Goal: Task Accomplishment & Management: Manage account settings

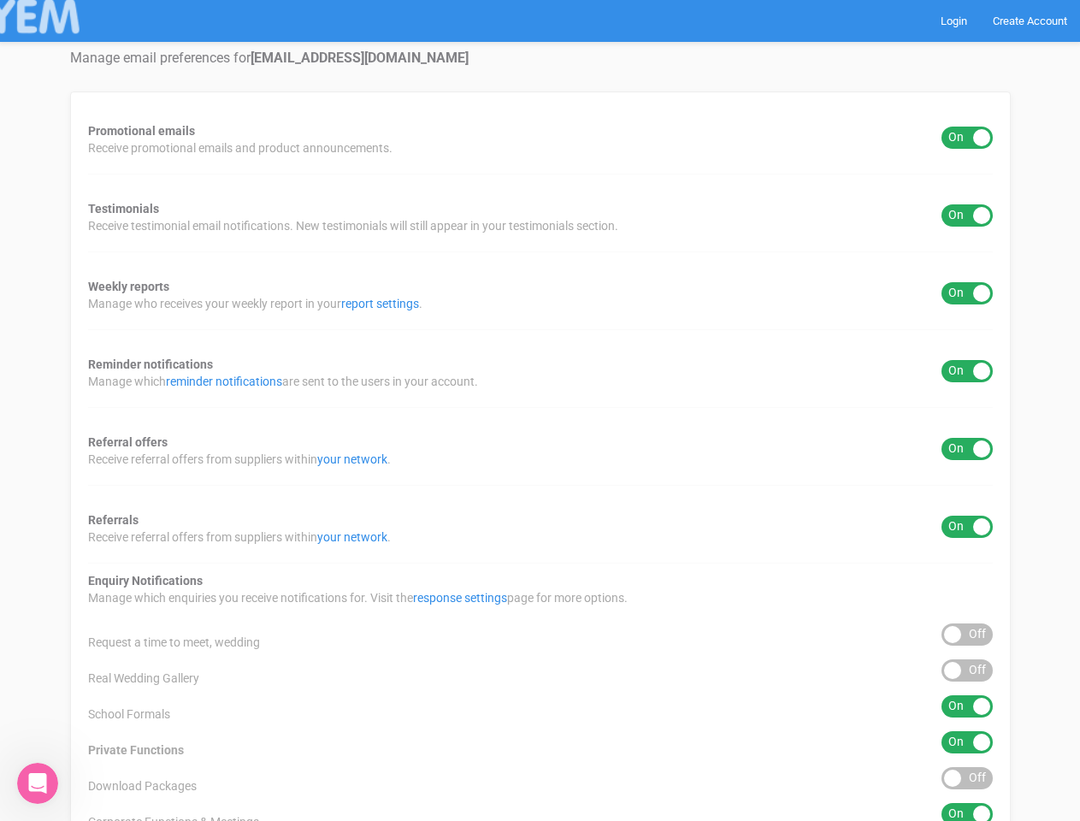
click at [540, 410] on div "Promotional emails ON OFF Receive promotional emails and product announcements.…" at bounding box center [540, 635] width 941 height 1088
click at [967, 138] on div "ON OFF" at bounding box center [966, 138] width 51 height 22
click at [967, 215] on div "ON OFF" at bounding box center [966, 215] width 51 height 22
click at [967, 293] on div "ON OFF" at bounding box center [966, 293] width 51 height 22
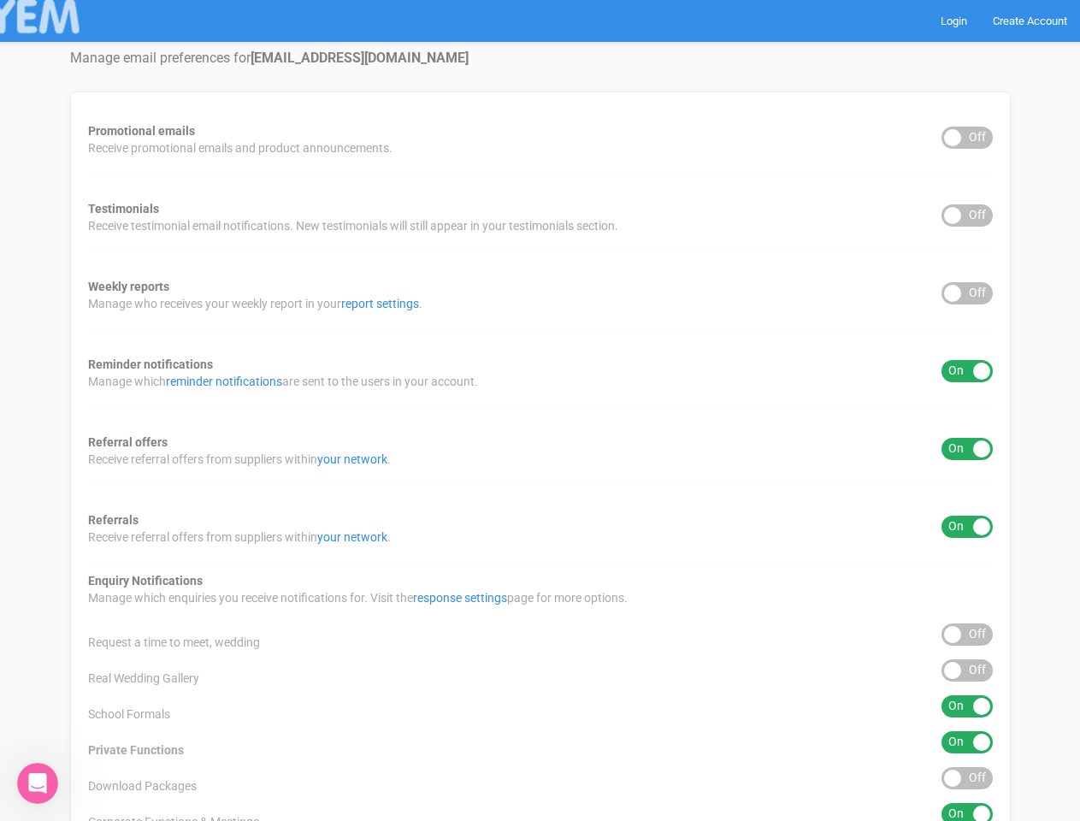
click at [967, 371] on div "ON OFF" at bounding box center [966, 371] width 51 height 22
click at [967, 449] on div "ON OFF" at bounding box center [966, 449] width 51 height 22
click at [967, 527] on div "ON OFF" at bounding box center [966, 527] width 51 height 22
click at [967, 634] on div "ON OFF" at bounding box center [966, 634] width 51 height 22
click at [967, 670] on div "ON OFF" at bounding box center [966, 670] width 51 height 22
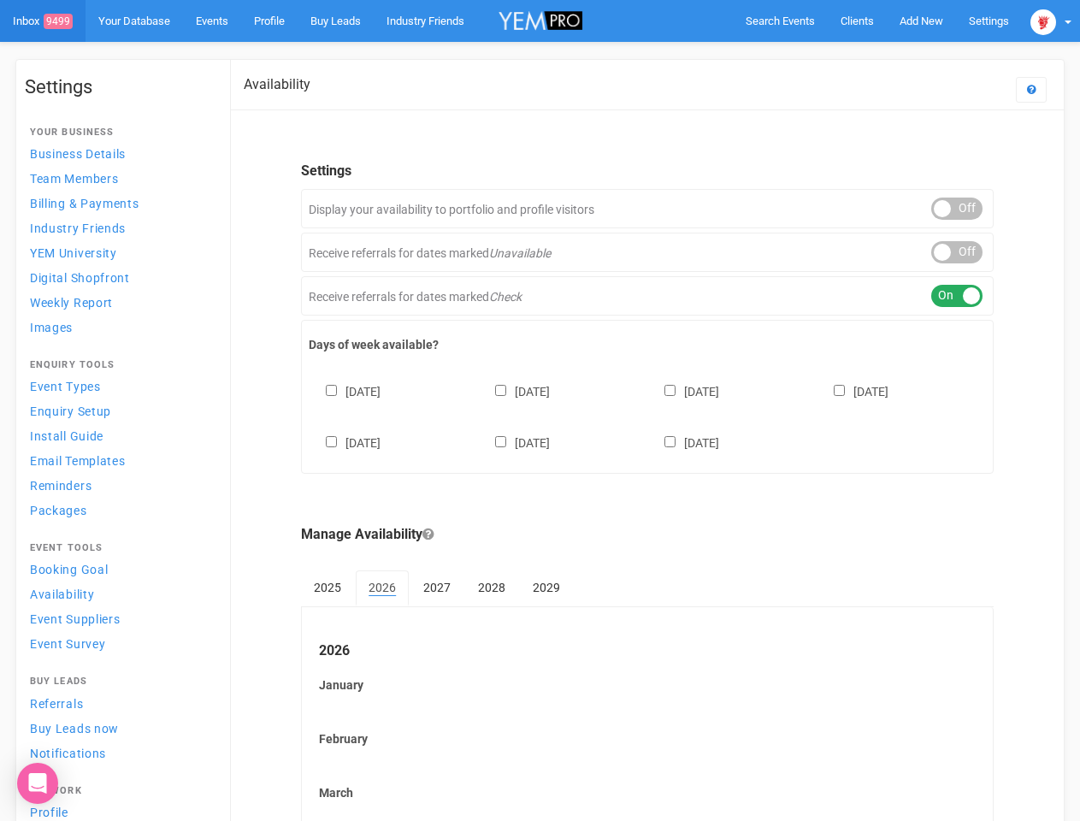
click at [540, 410] on div "[DATE] [DATE] [DATE] [DATE] [DATE] [DATE] [DATE]" at bounding box center [647, 408] width 677 height 103
click at [780, 21] on span "Search Events" at bounding box center [780, 21] width 69 height 13
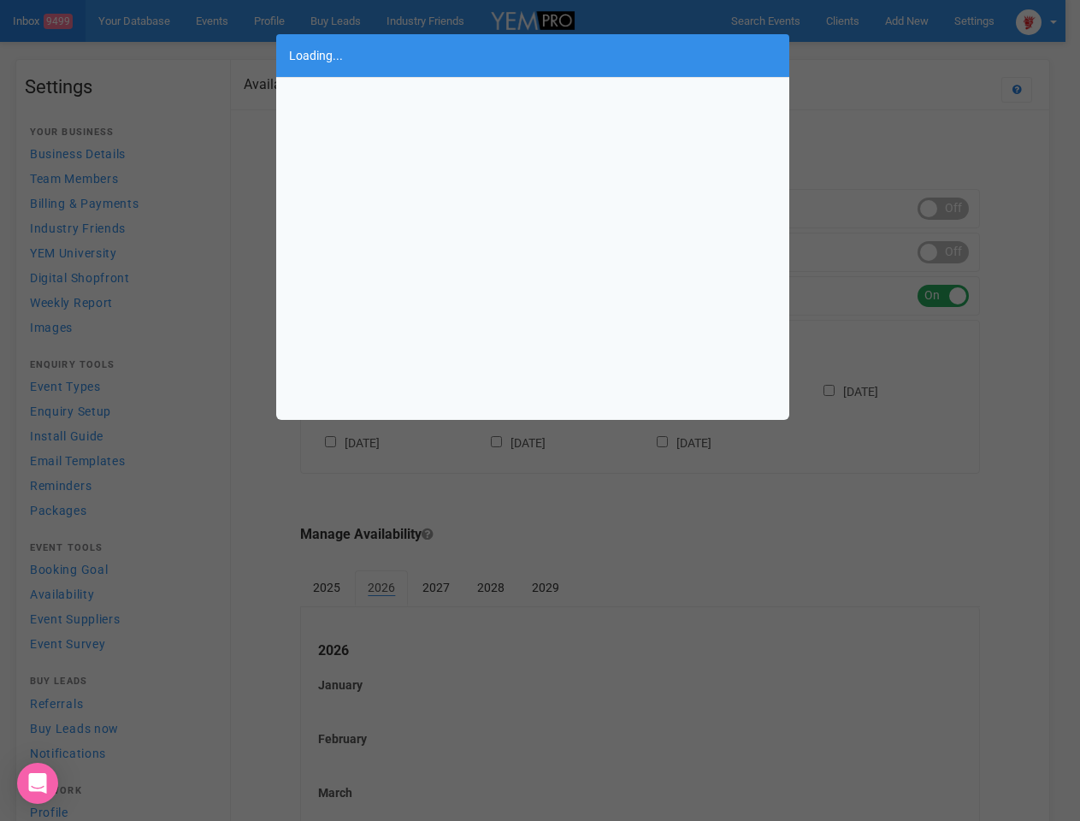
click at [882, 55] on div "Loading..." at bounding box center [540, 410] width 1080 height 821
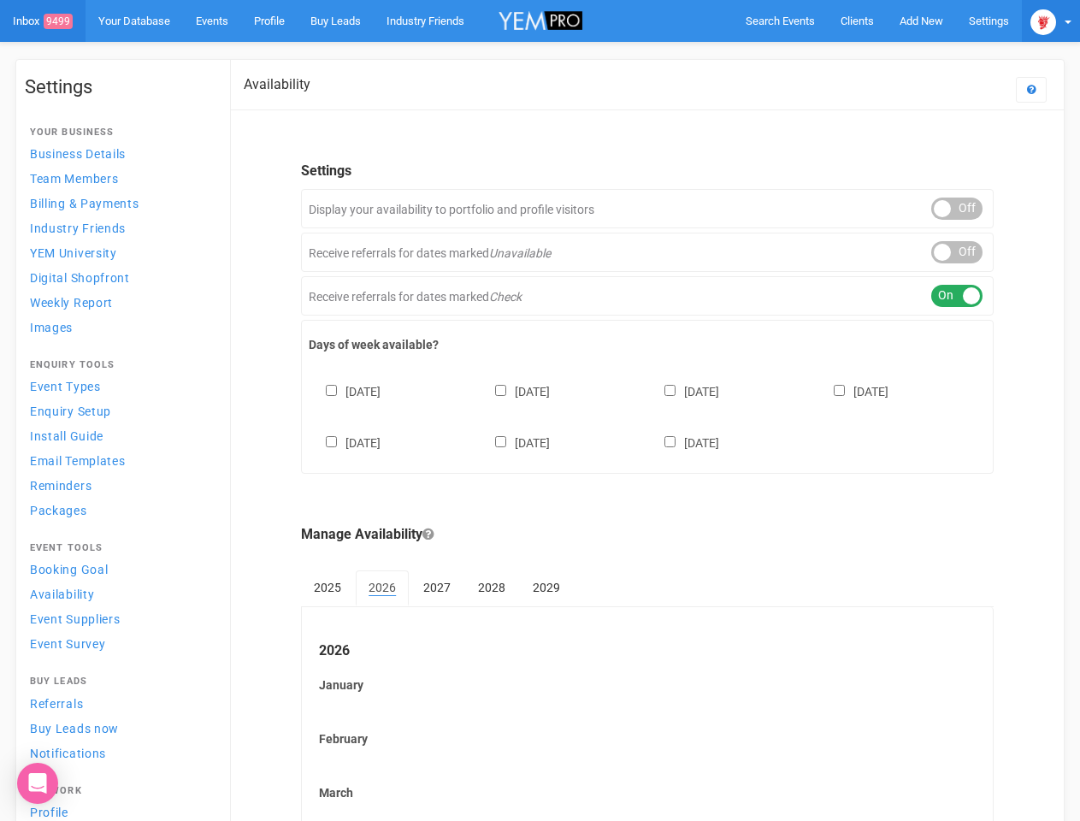
click at [1051, 21] on img at bounding box center [1043, 22] width 26 height 26
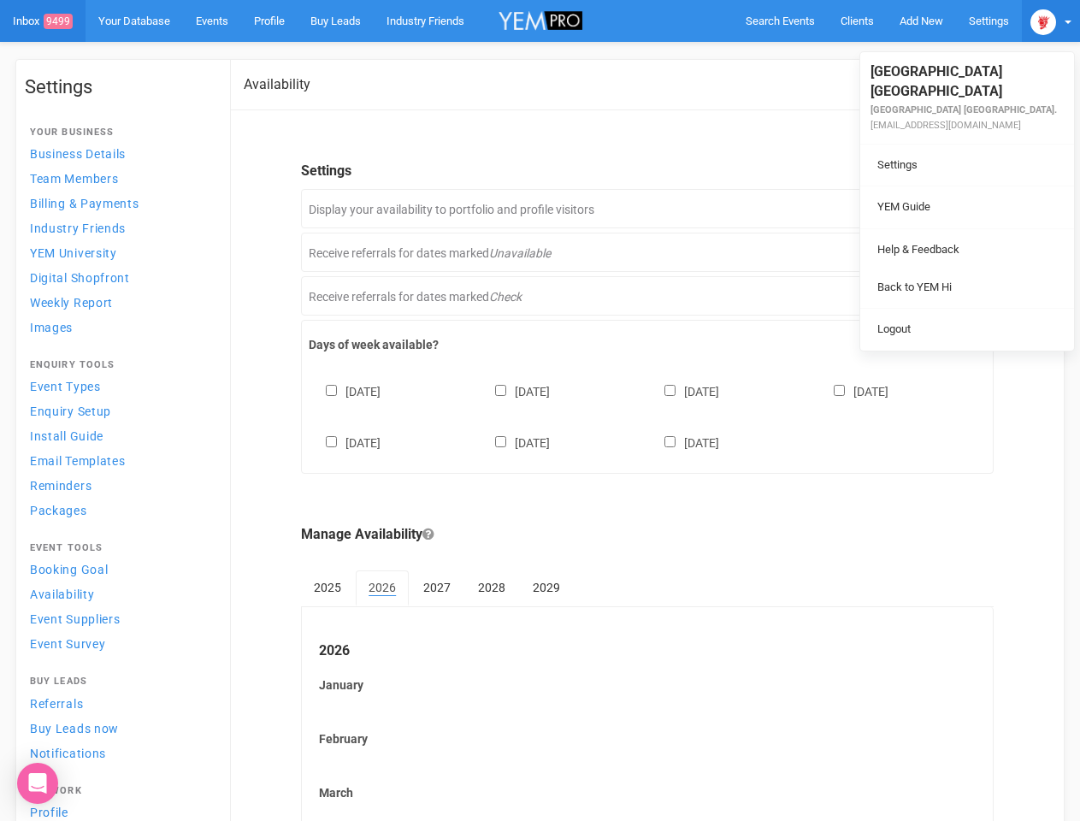
click at [957, 228] on li at bounding box center [967, 228] width 214 height 1
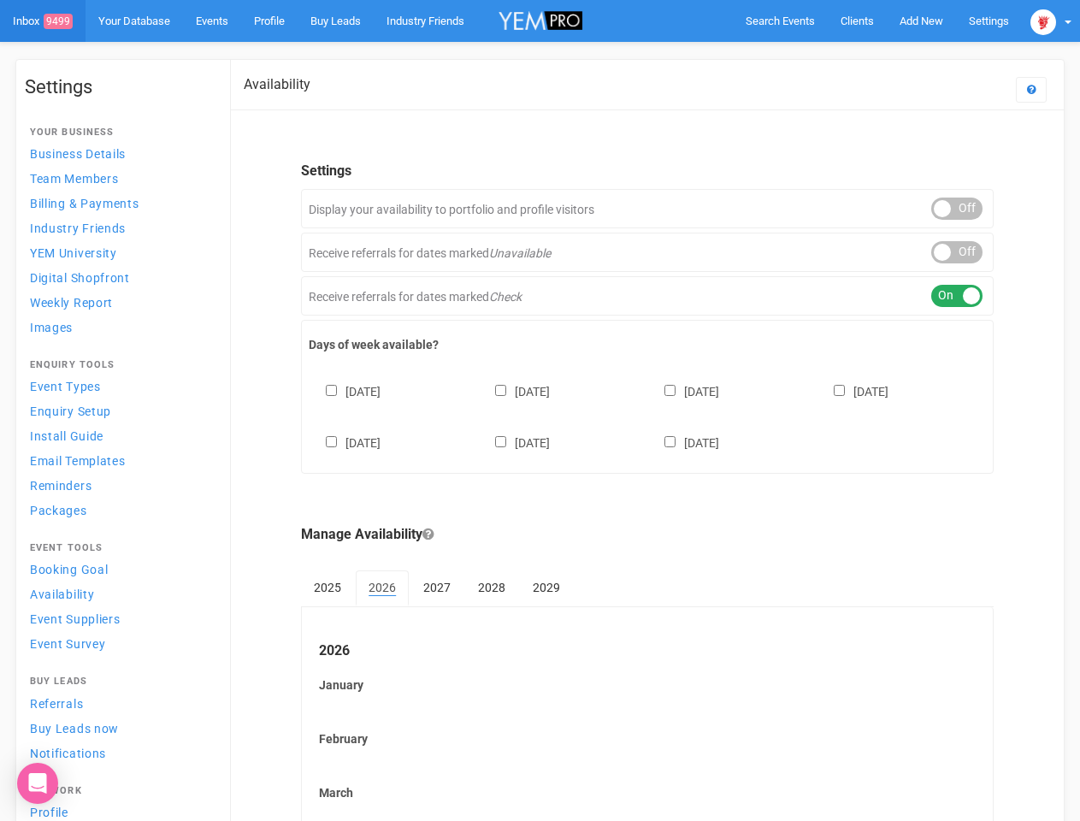
click at [957, 253] on link "Back to YEM Hi" at bounding box center [966, 269] width 205 height 33
click at [957, 296] on div "ON OFF" at bounding box center [956, 296] width 51 height 22
click at [647, 415] on div "[DATE] [DATE] [DATE] [DATE] [DATE] [DATE] [DATE]" at bounding box center [647, 408] width 677 height 103
click at [540, 410] on div "Sunday Monday Tuesday Wednesday Thursday Friday Saturday" at bounding box center [647, 408] width 677 height 103
click at [540, 410] on div "[DATE] [DATE] [DATE] [DATE] [DATE] [DATE] [DATE]" at bounding box center [647, 408] width 677 height 103
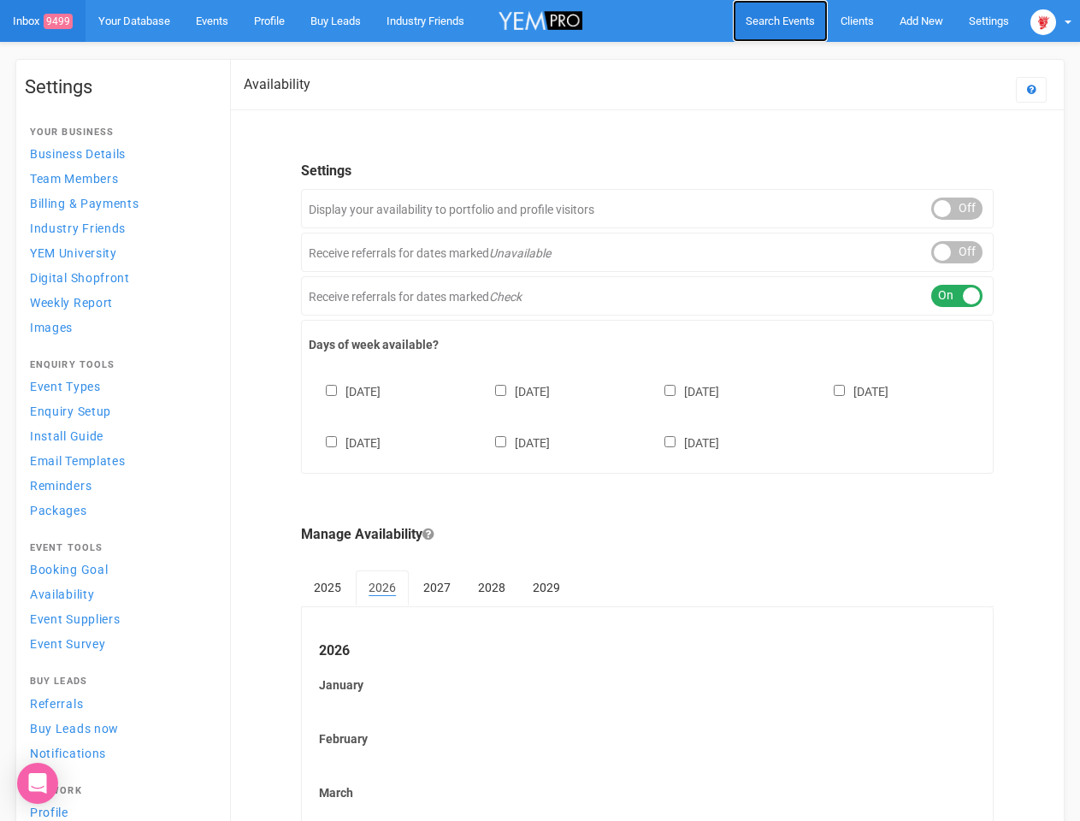
click at [780, 21] on span "Search Events" at bounding box center [780, 21] width 69 height 13
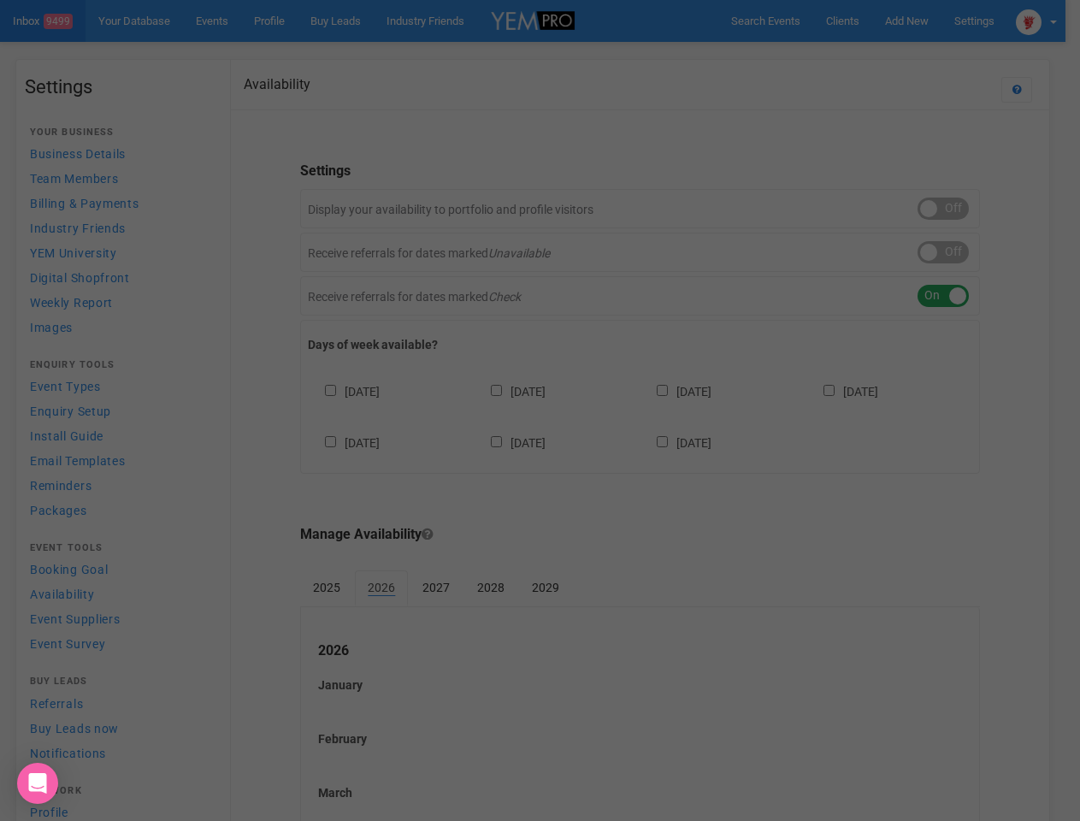
click at [921, 21] on div at bounding box center [540, 410] width 1080 height 821
click at [882, 55] on div at bounding box center [540, 410] width 1080 height 821
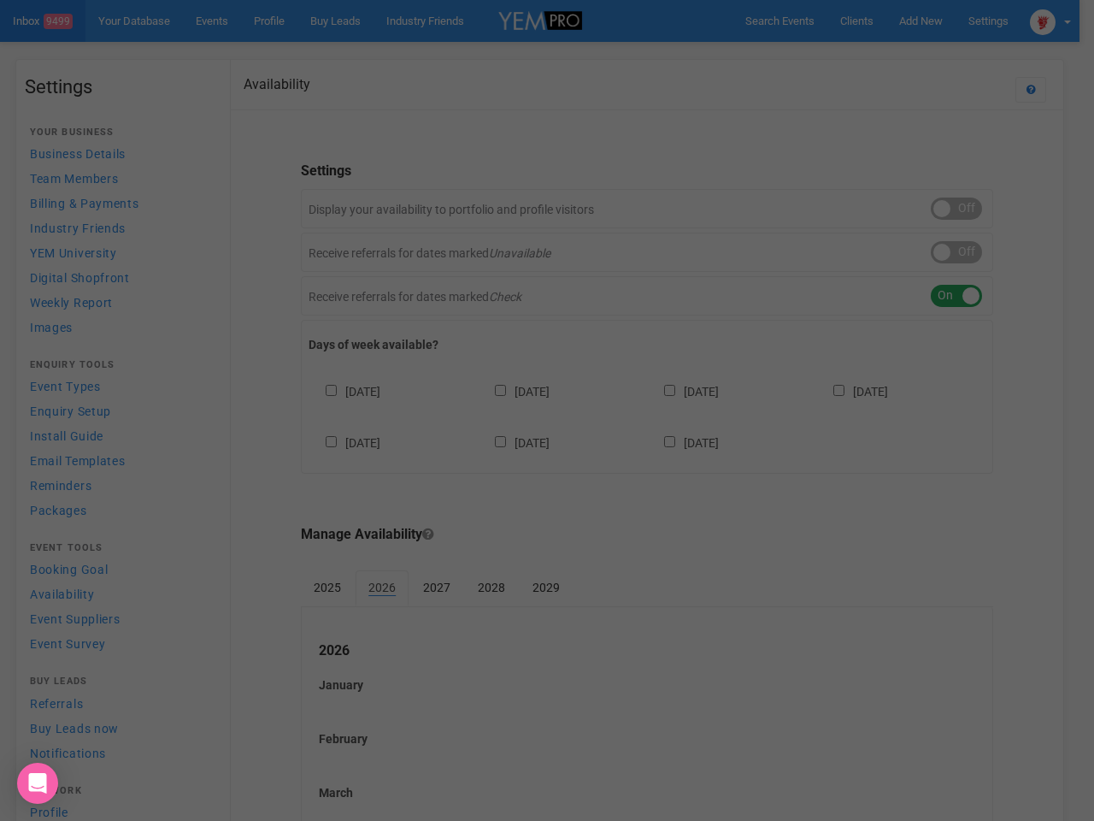
click at [1051, 21] on div at bounding box center [547, 410] width 1094 height 821
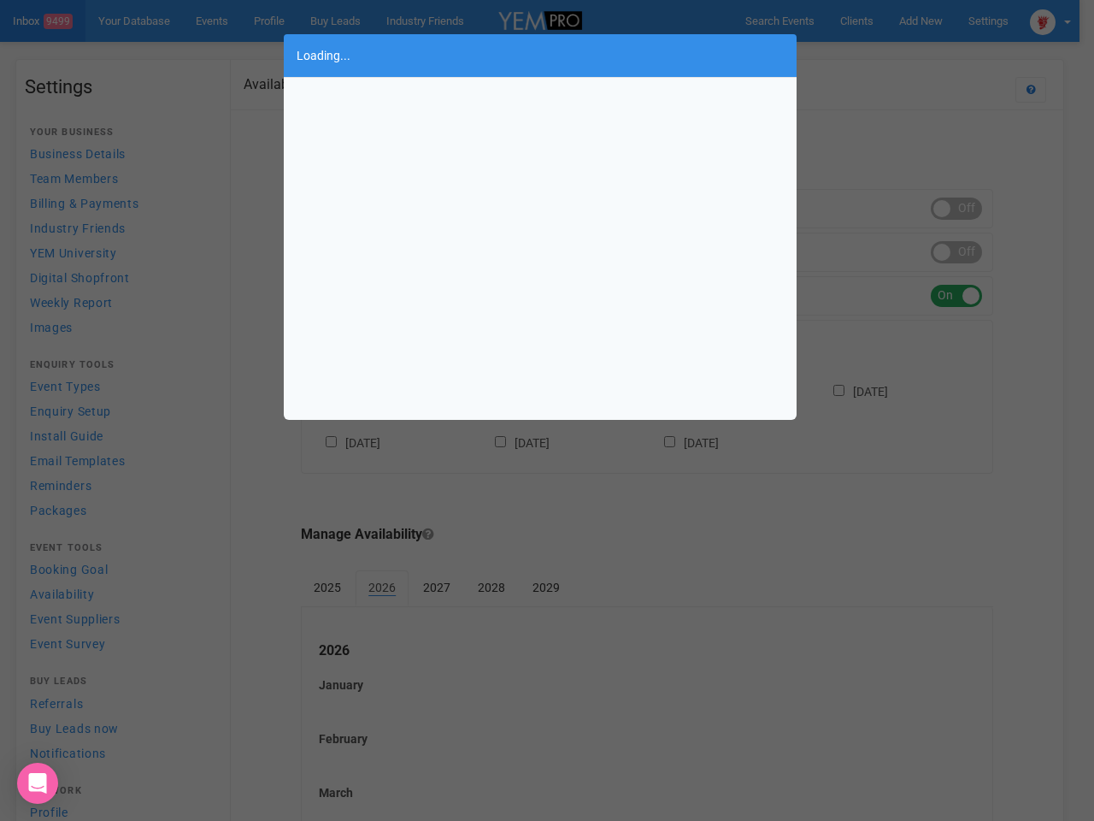
click at [957, 209] on div "Loading..." at bounding box center [547, 410] width 1094 height 821
click at [957, 252] on div "Loading..." at bounding box center [547, 410] width 1094 height 821
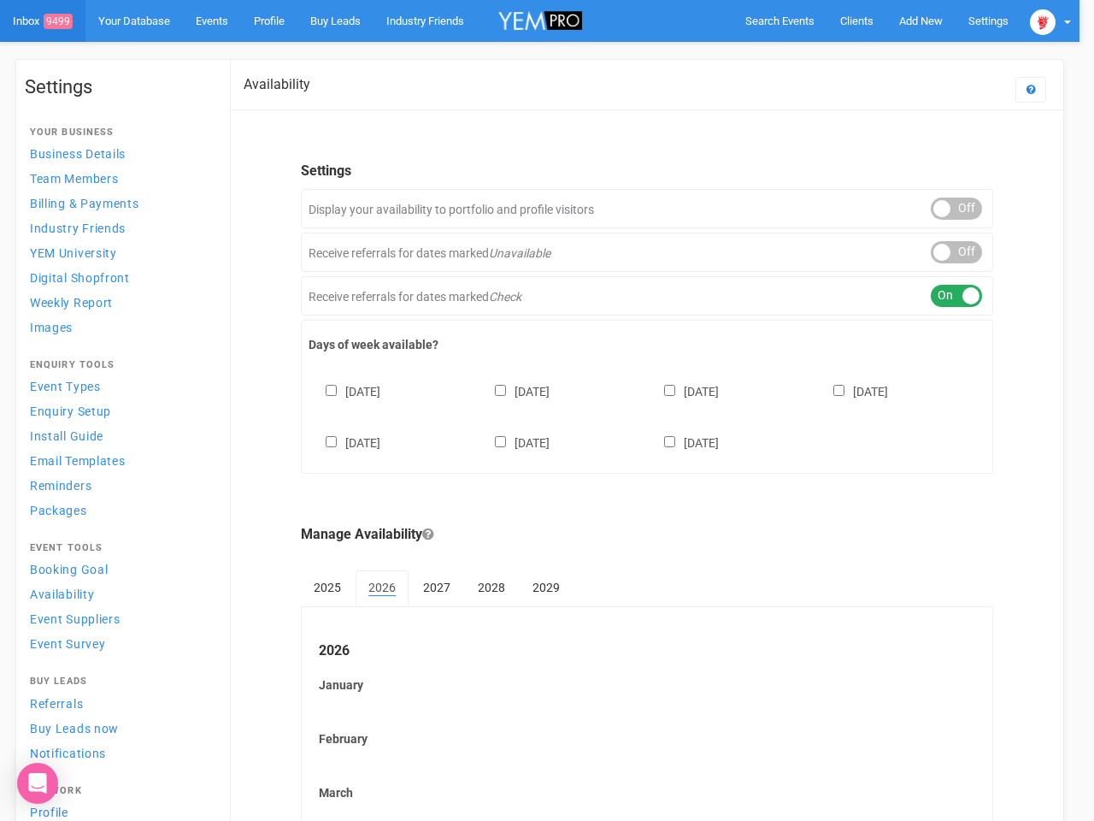
click at [957, 296] on div "ON OFF" at bounding box center [956, 296] width 51 height 22
click at [647, 415] on div "[DATE] [DATE] [DATE] [DATE] [DATE] [DATE] [DATE]" at bounding box center [647, 408] width 677 height 103
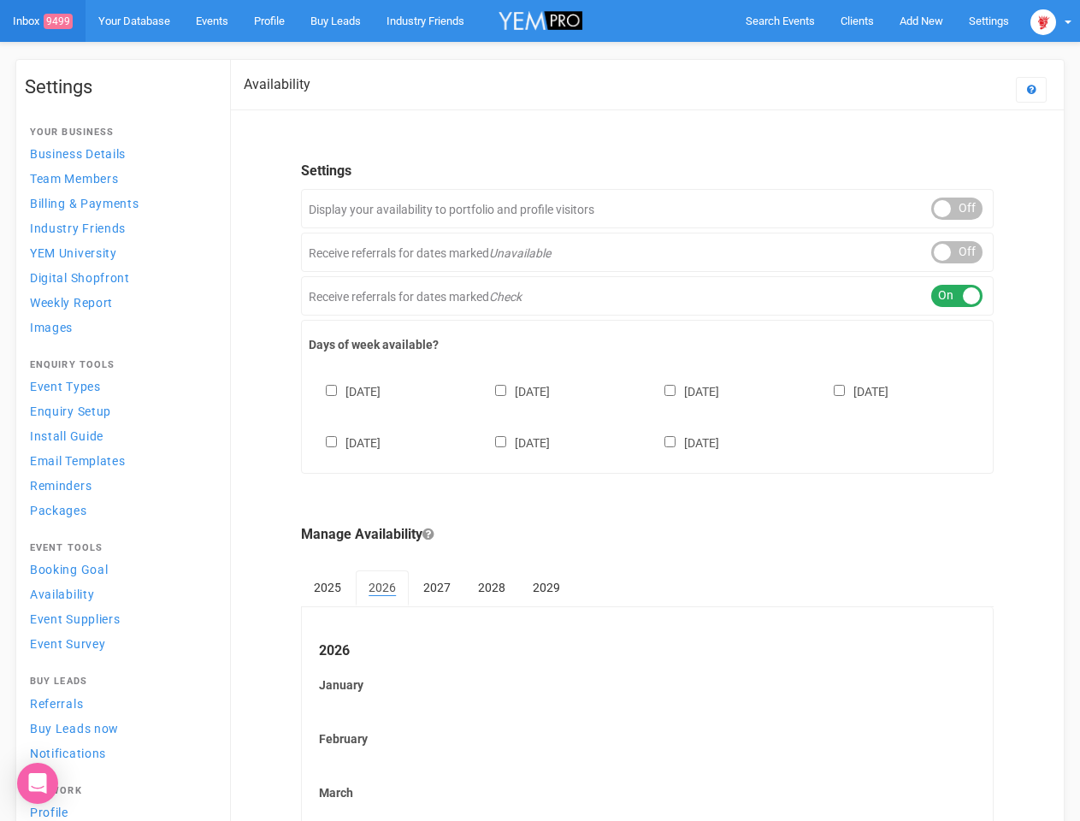
click at [540, 410] on div "[DATE] [DATE] [DATE] [DATE] [DATE] [DATE] [DATE]" at bounding box center [647, 408] width 677 height 103
click at [780, 21] on span "Search Events" at bounding box center [780, 21] width 69 height 13
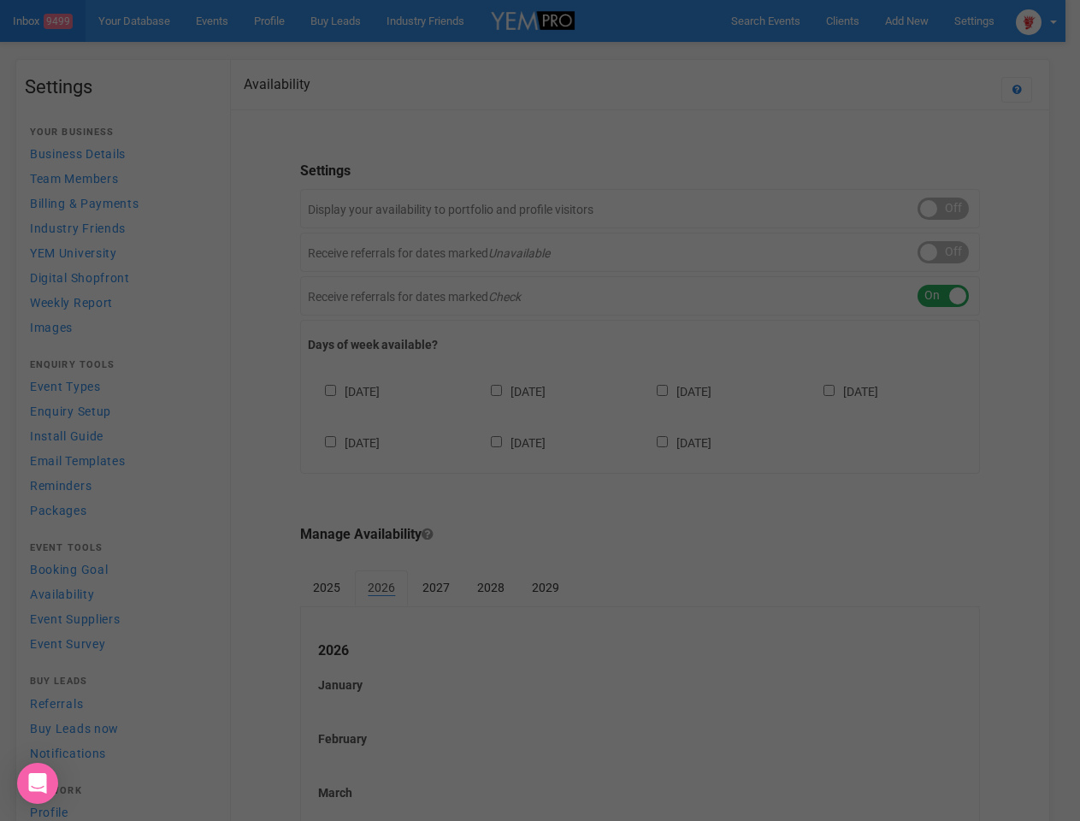
click at [1051, 21] on div at bounding box center [540, 410] width 1080 height 821
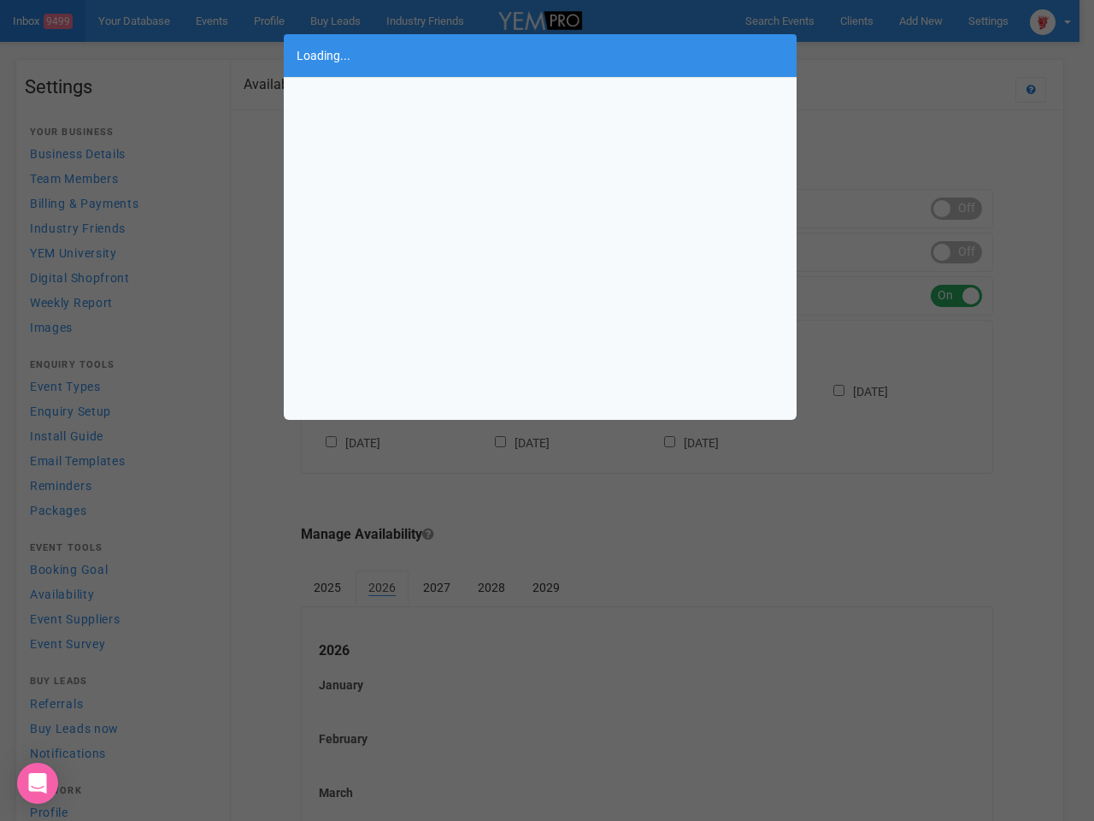
click at [957, 209] on div "Loading..." at bounding box center [547, 410] width 1094 height 821
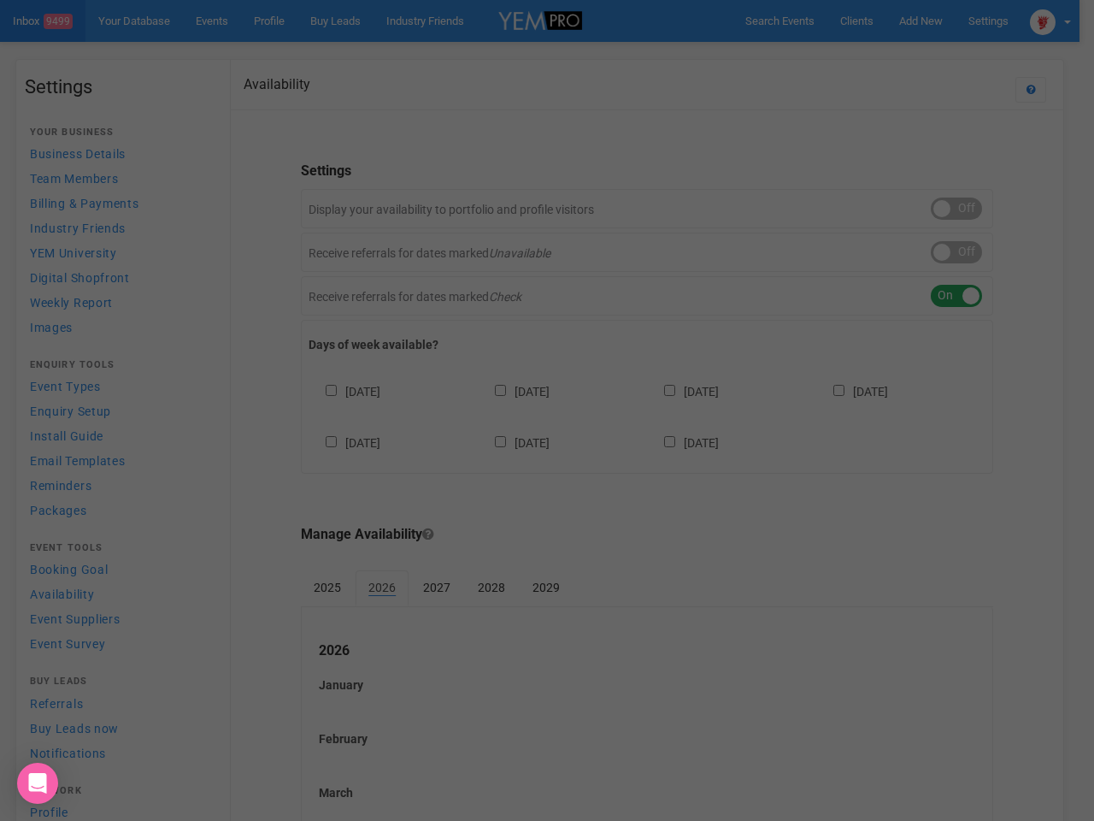
click at [957, 252] on body "Search Events Clients Add New New Client New Event New Enquiry Settings Stamfor…" at bounding box center [547, 710] width 1094 height 1420
click at [957, 296] on div "ON OFF" at bounding box center [956, 296] width 51 height 22
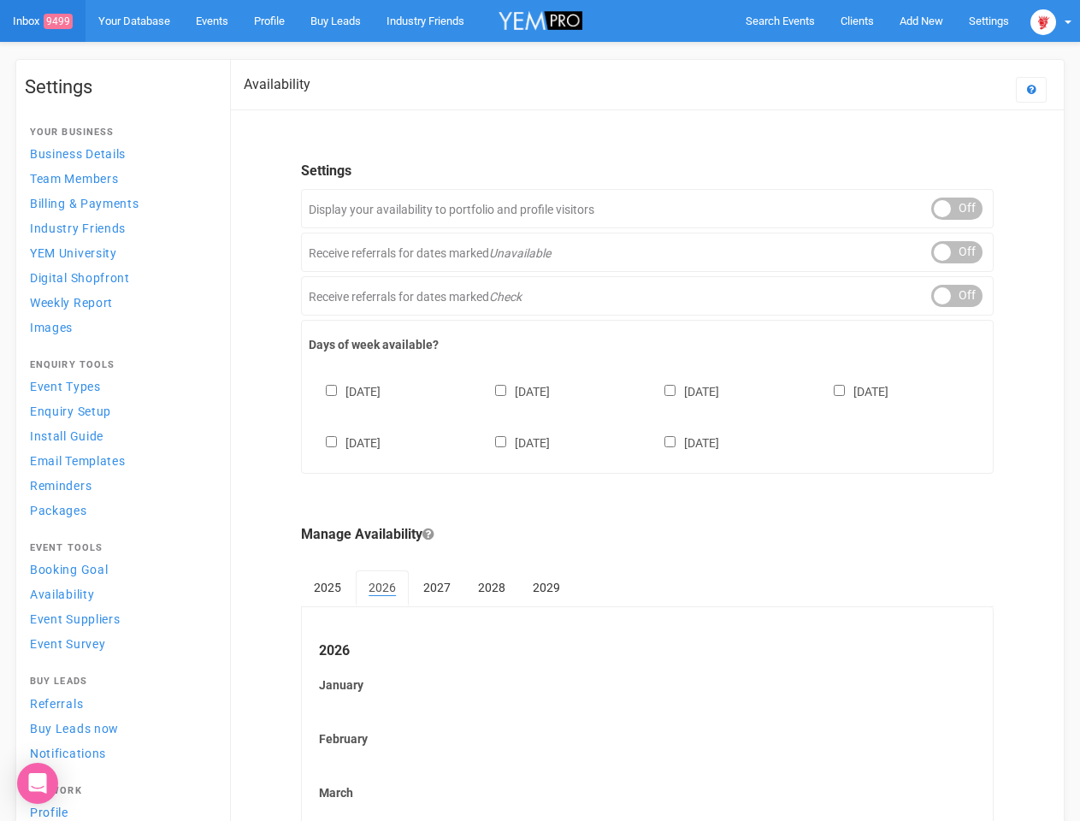
click at [647, 415] on div "[DATE] [DATE] [DATE] [DATE] [DATE] [DATE] [DATE]" at bounding box center [647, 408] width 677 height 103
click at [540, 410] on div "Sunday Monday Tuesday Wednesday Thursday Friday Saturday" at bounding box center [647, 408] width 677 height 103
click at [780, 21] on span "Search Events" at bounding box center [780, 21] width 69 height 13
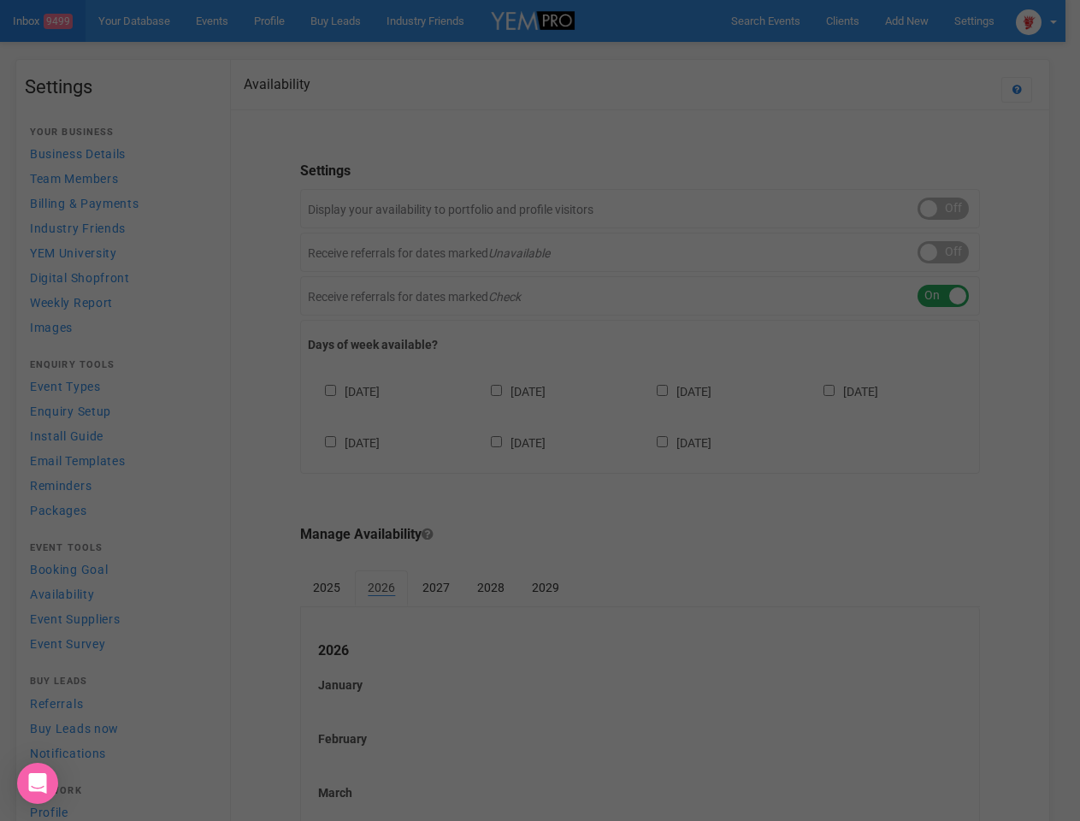
click at [0, 0] on div "Loading..." at bounding box center [0, 0] width 0 height 0
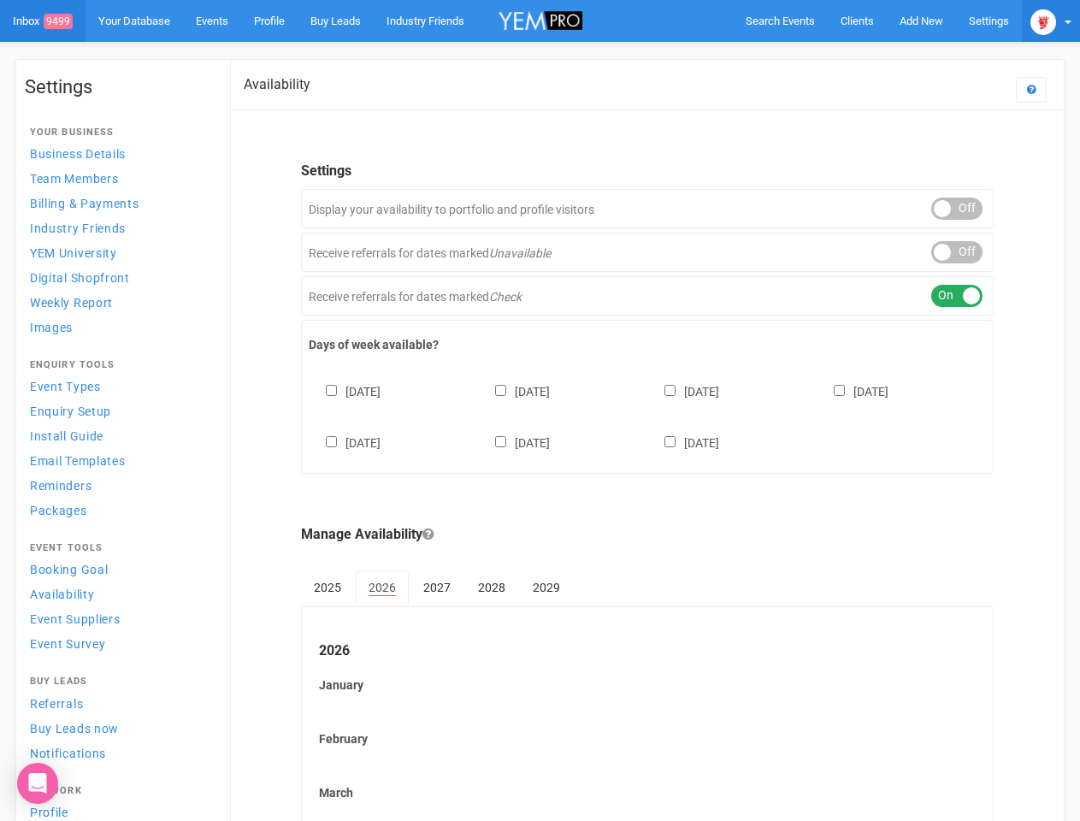
click at [1051, 21] on img at bounding box center [1043, 22] width 26 height 26
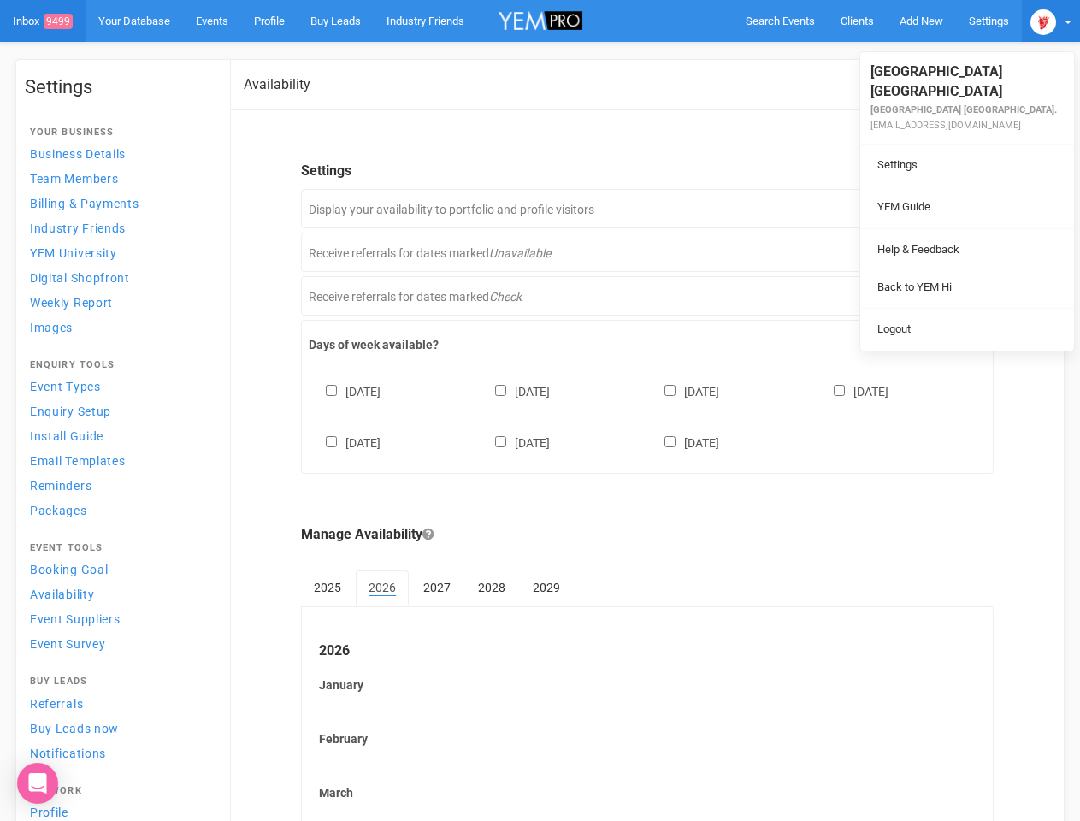
click at [957, 228] on li at bounding box center [967, 228] width 214 height 1
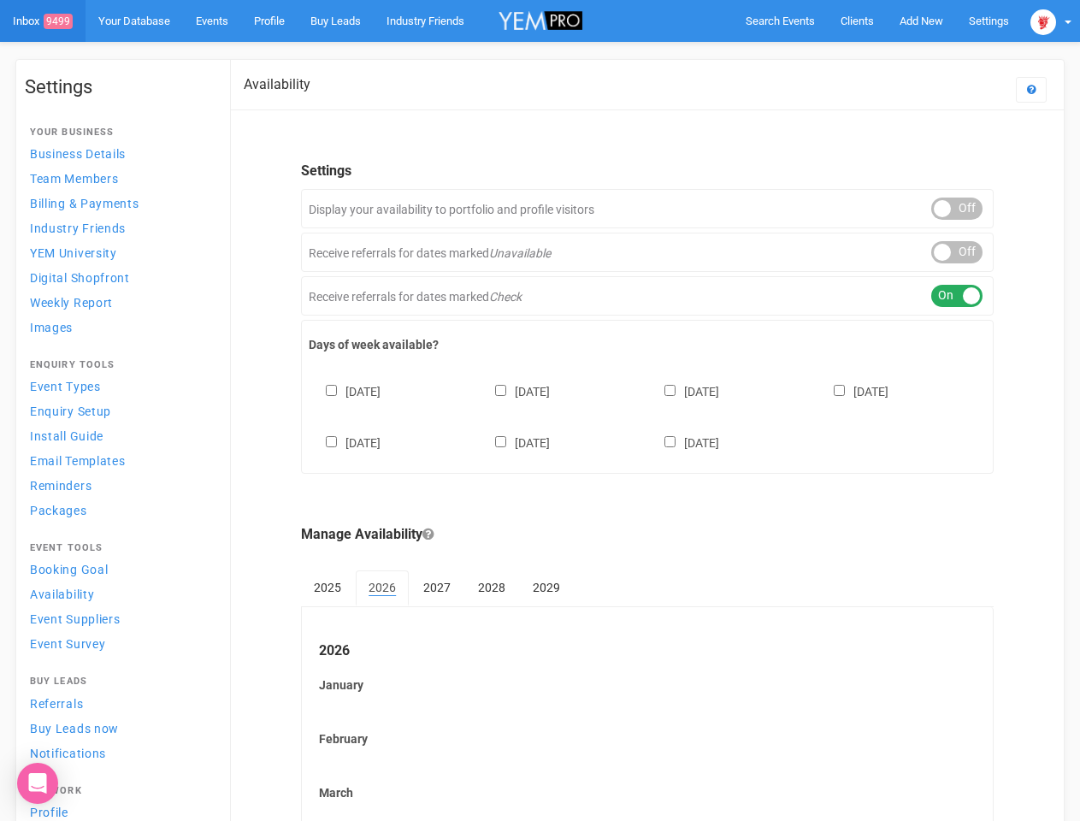
click at [957, 252] on body "Search Events Clients Add New New Client New Event New Enquiry Settings Stamfor…" at bounding box center [540, 710] width 1080 height 1420
click at [957, 296] on div "ON OFF" at bounding box center [956, 296] width 51 height 22
click at [647, 415] on div "[DATE] [DATE] [DATE] [DATE] [DATE] [DATE] [DATE]" at bounding box center [647, 408] width 677 height 103
click at [540, 410] on div "[DATE] [DATE] [DATE] [DATE] [DATE] [DATE] [DATE]" at bounding box center [647, 408] width 677 height 103
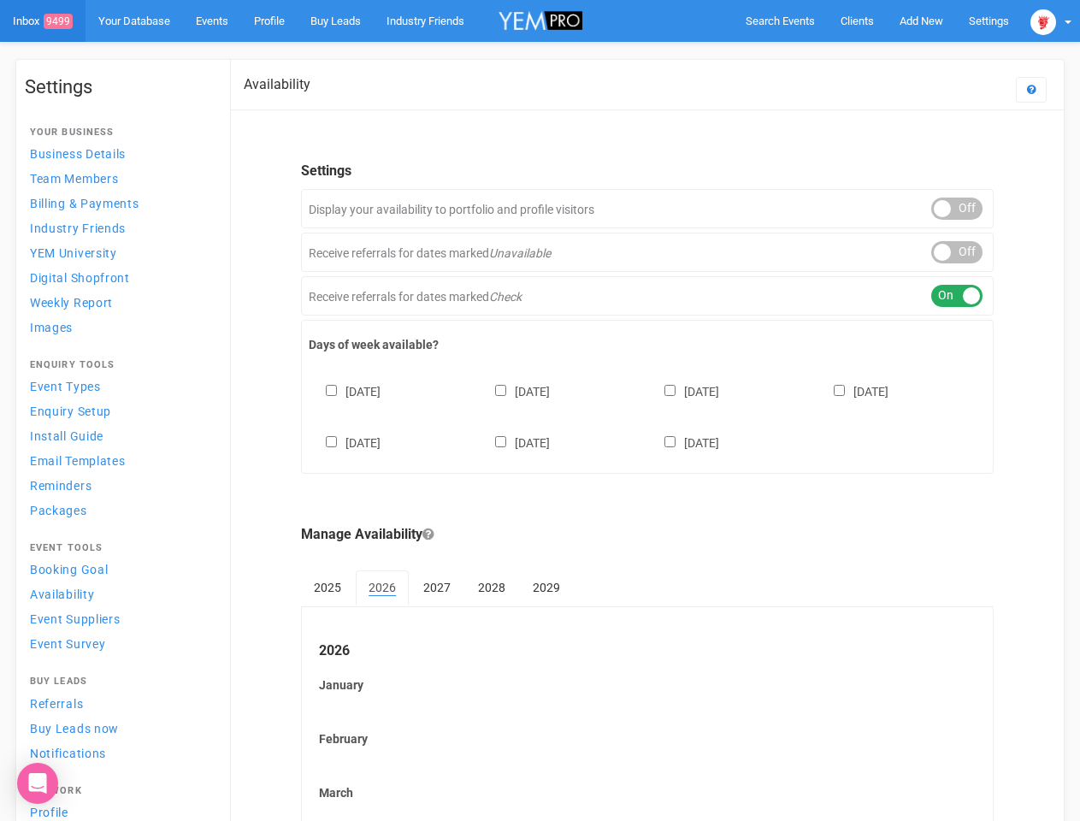
click at [780, 21] on span "Search Events" at bounding box center [780, 21] width 69 height 13
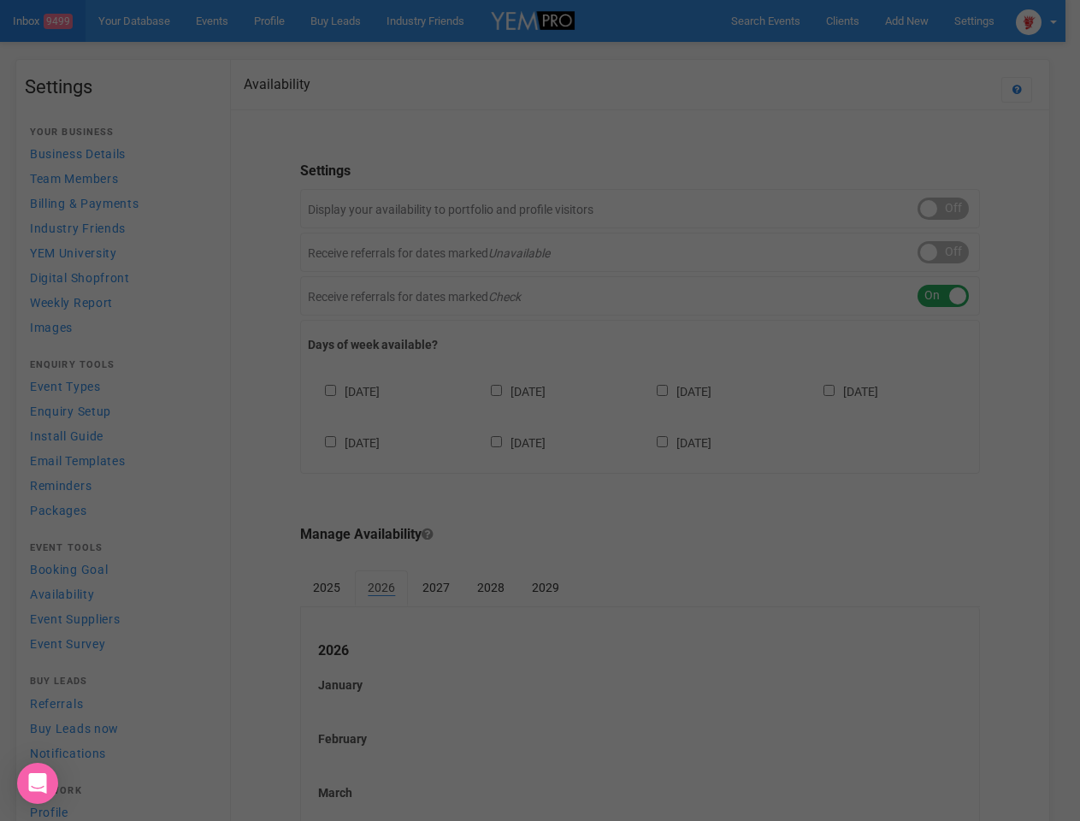
click at [882, 55] on div at bounding box center [540, 410] width 1080 height 821
click at [1051, 21] on div at bounding box center [540, 410] width 1080 height 821
click at [957, 209] on div at bounding box center [540, 410] width 1080 height 821
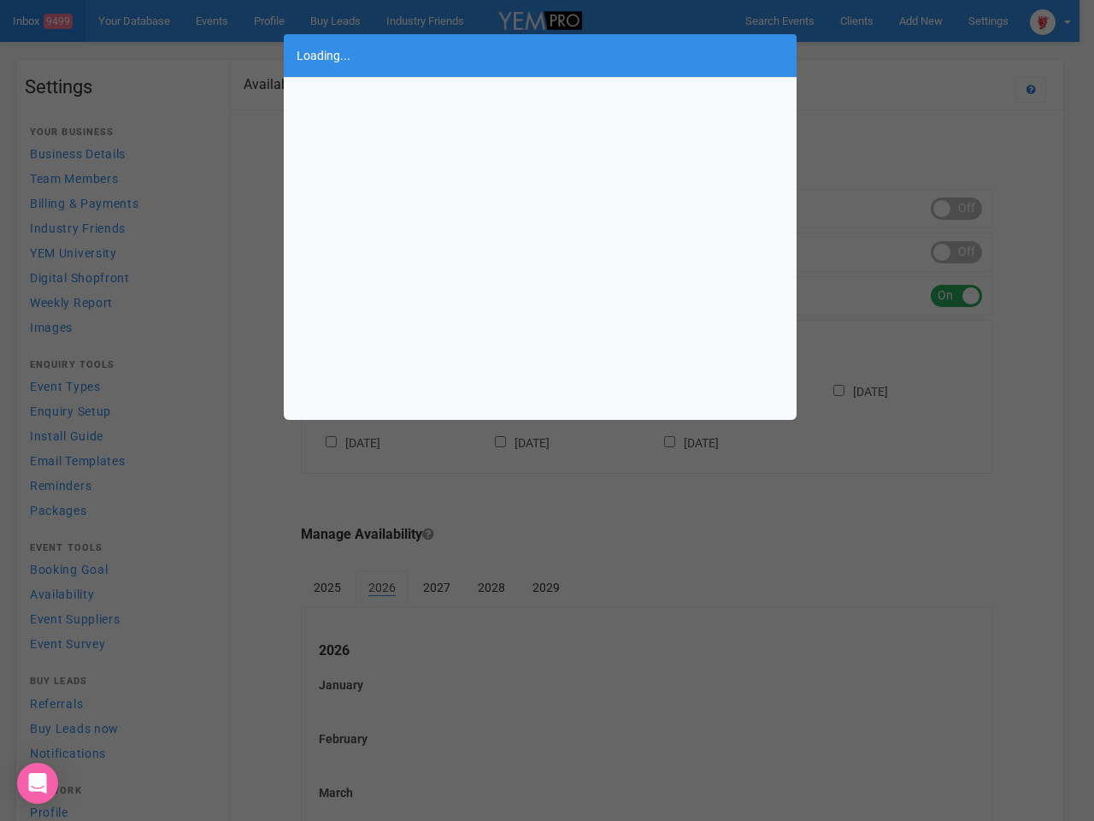
click at [957, 252] on div "Loading..." at bounding box center [547, 410] width 1094 height 821
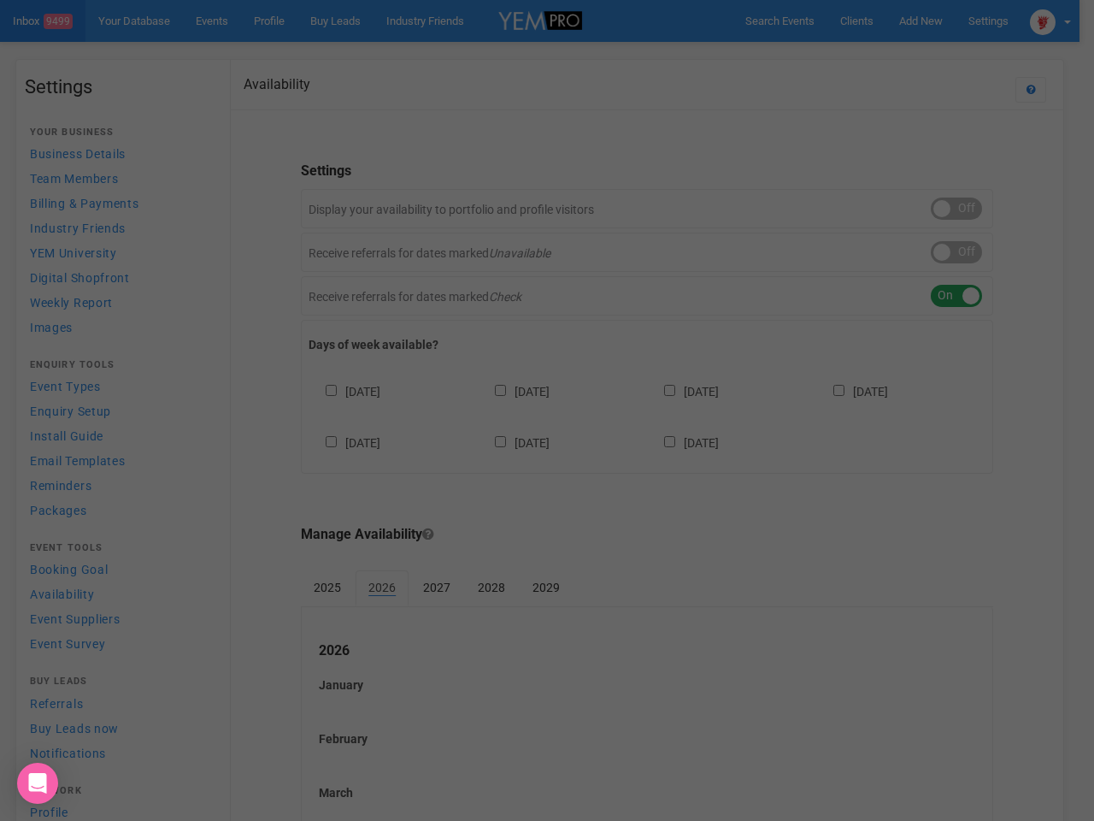
click at [957, 296] on div "Loading..." at bounding box center [547, 410] width 1094 height 821
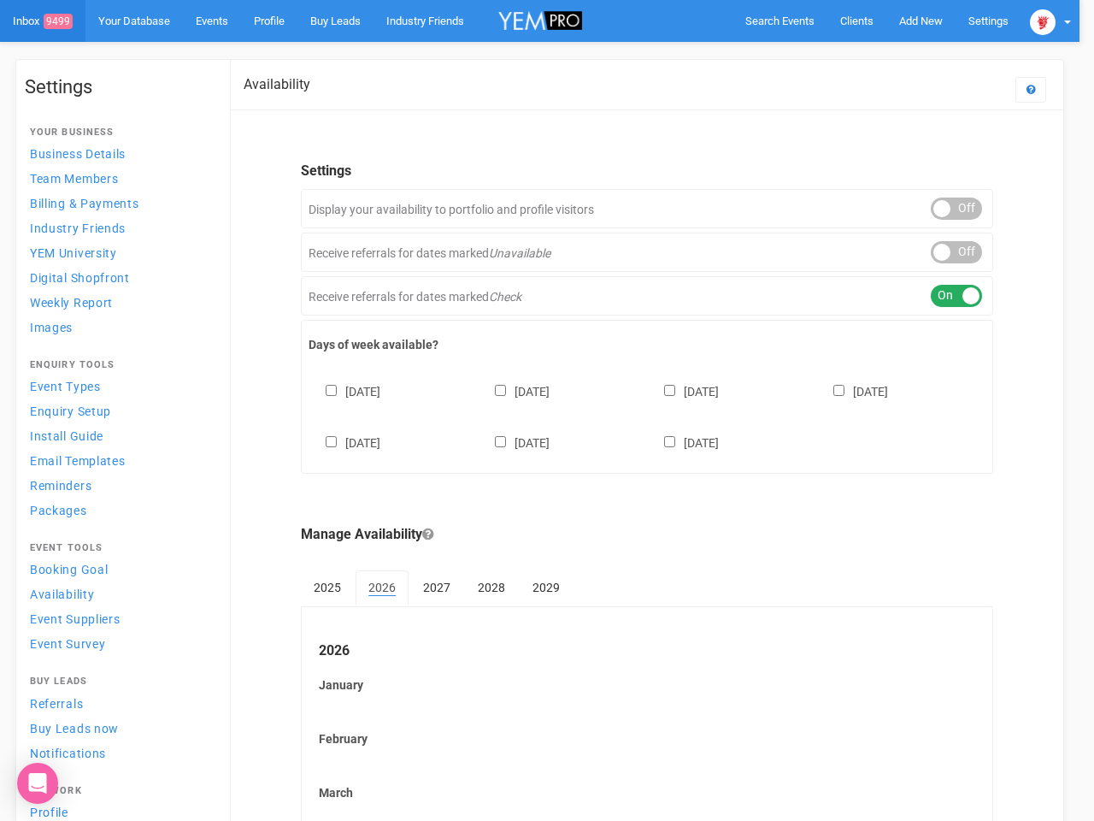
click at [647, 415] on div at bounding box center [547, 410] width 1094 height 821
